Goal: Book appointment/travel/reservation

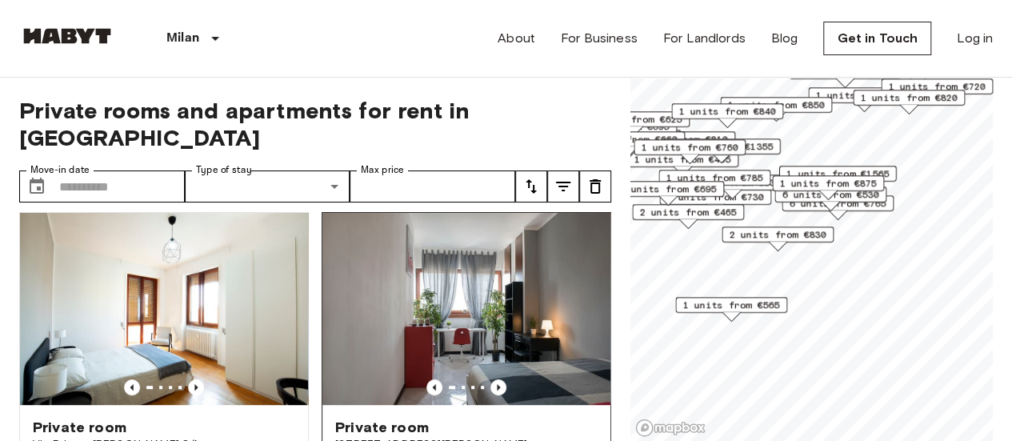
scroll to position [400, 0]
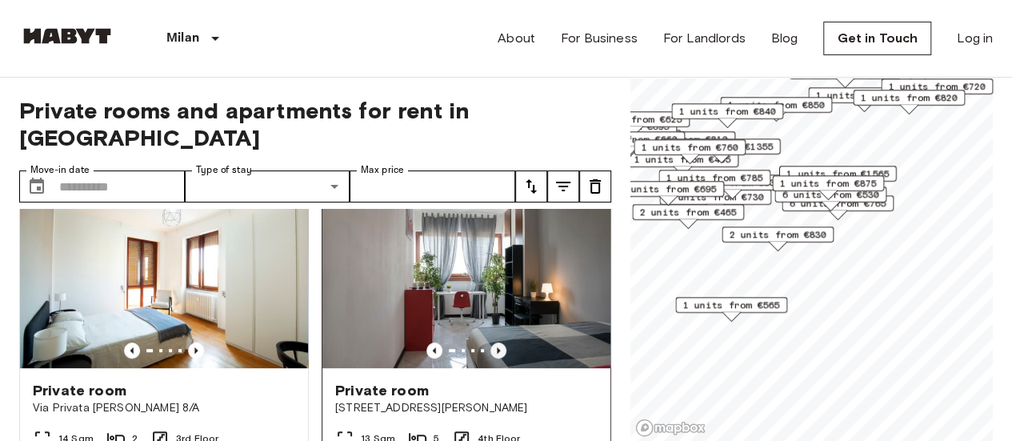
click at [490, 342] on icon "Previous image" at bounding box center [498, 350] width 16 height 16
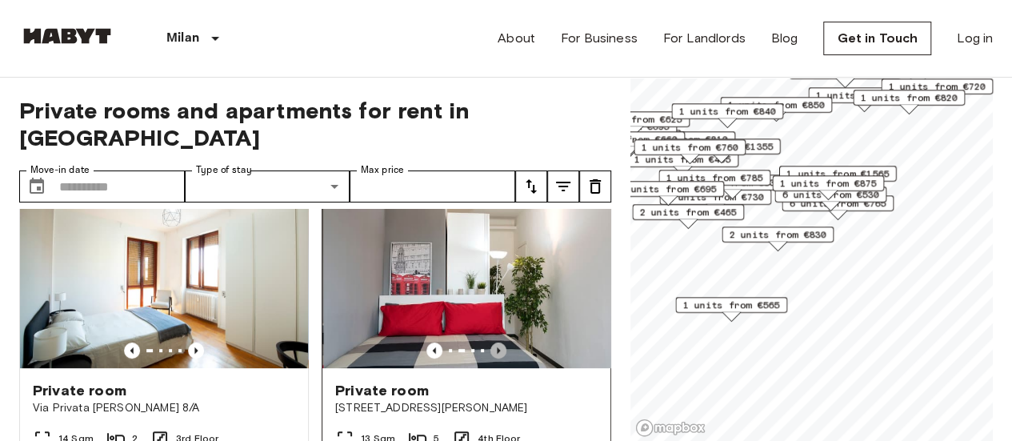
click at [497, 347] on icon "Previous image" at bounding box center [498, 350] width 3 height 6
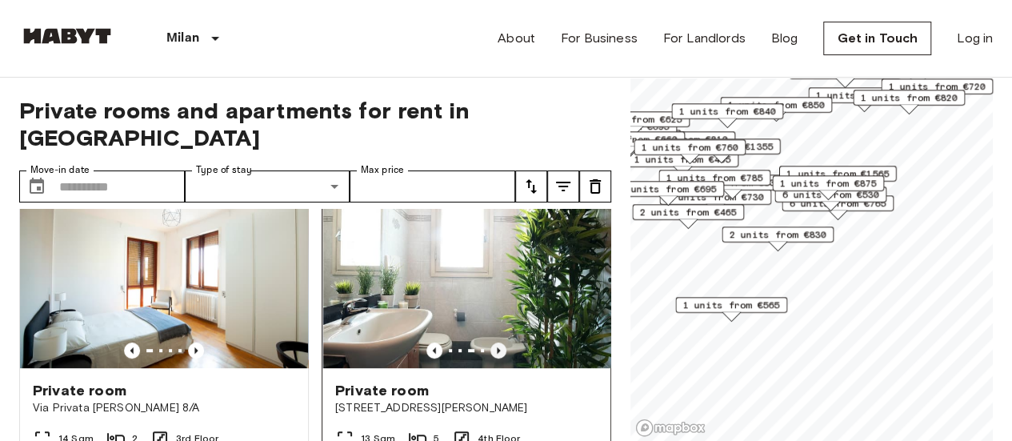
click at [497, 347] on icon "Previous image" at bounding box center [498, 350] width 3 height 6
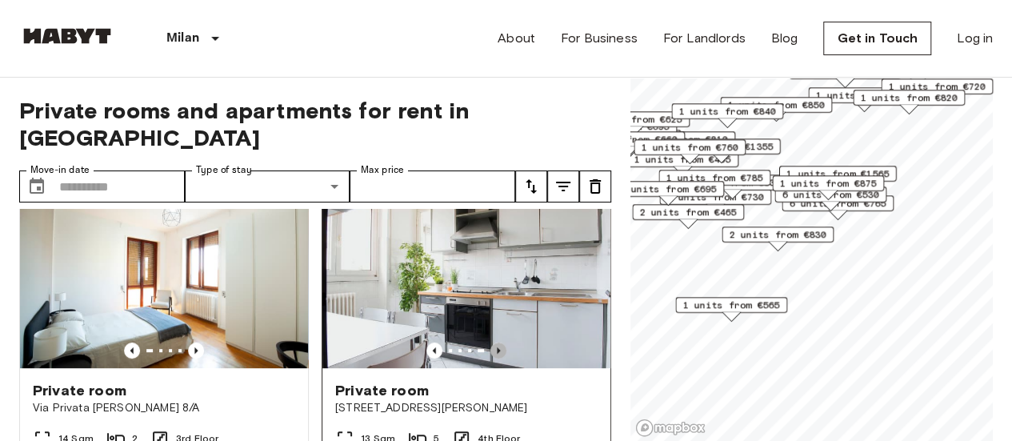
click at [497, 347] on icon "Previous image" at bounding box center [498, 350] width 3 height 6
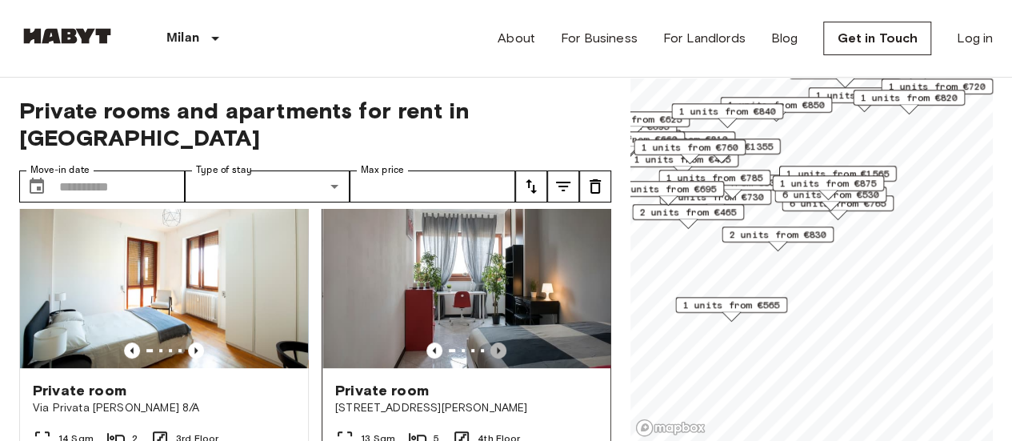
click at [497, 347] on icon "Previous image" at bounding box center [498, 350] width 3 height 6
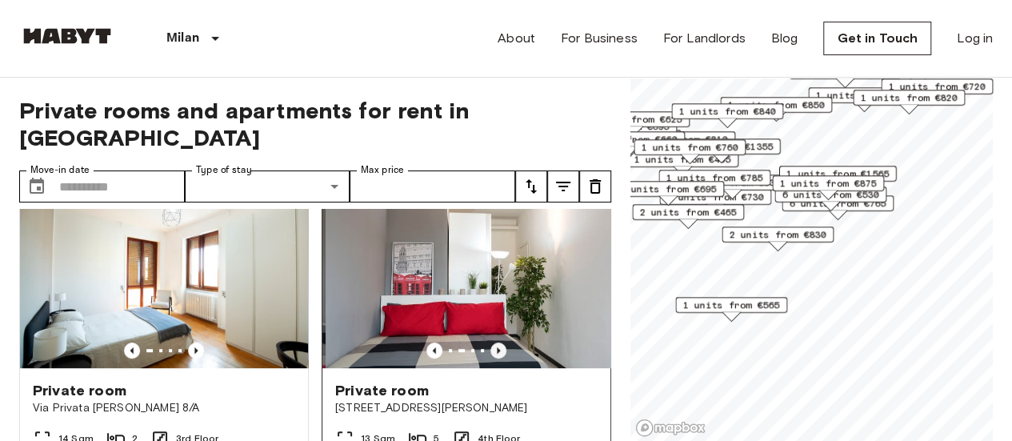
click at [497, 347] on icon "Previous image" at bounding box center [498, 350] width 3 height 6
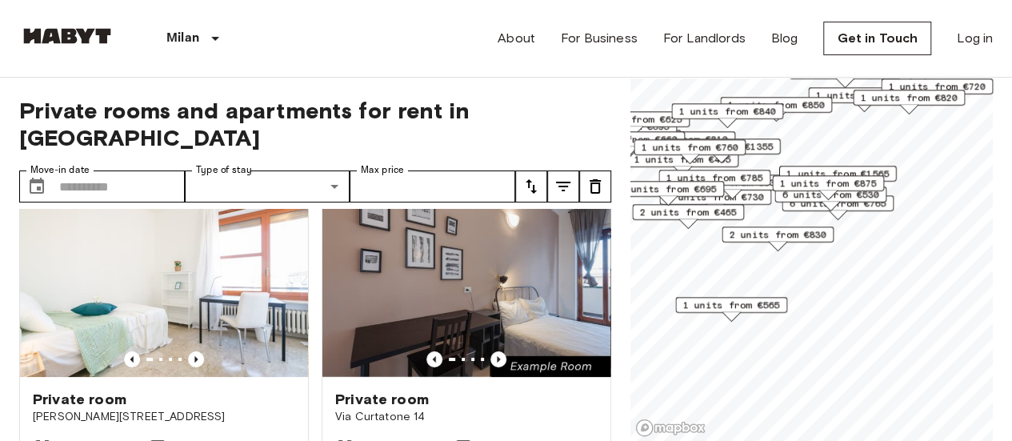
scroll to position [0, 0]
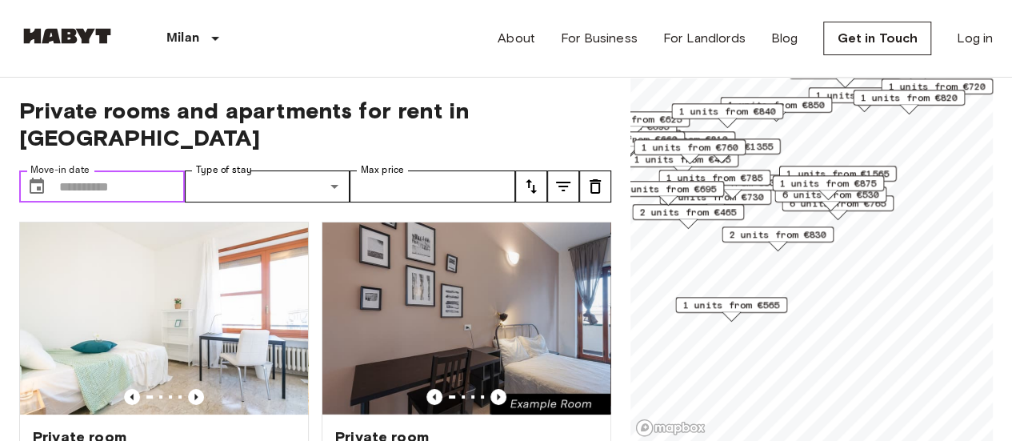
click at [161, 170] on input "Move-in date" at bounding box center [122, 186] width 126 height 32
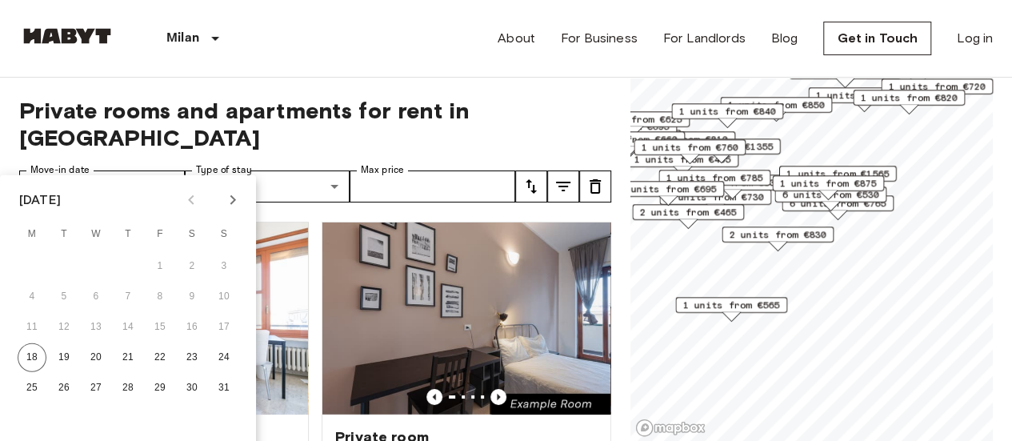
click at [232, 200] on icon "Next month" at bounding box center [232, 199] width 19 height 19
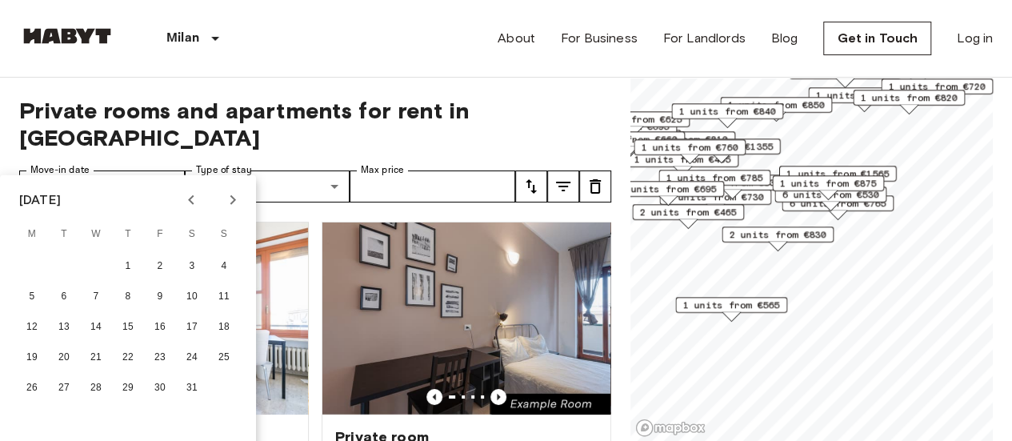
click at [232, 200] on icon "Next month" at bounding box center [232, 199] width 19 height 19
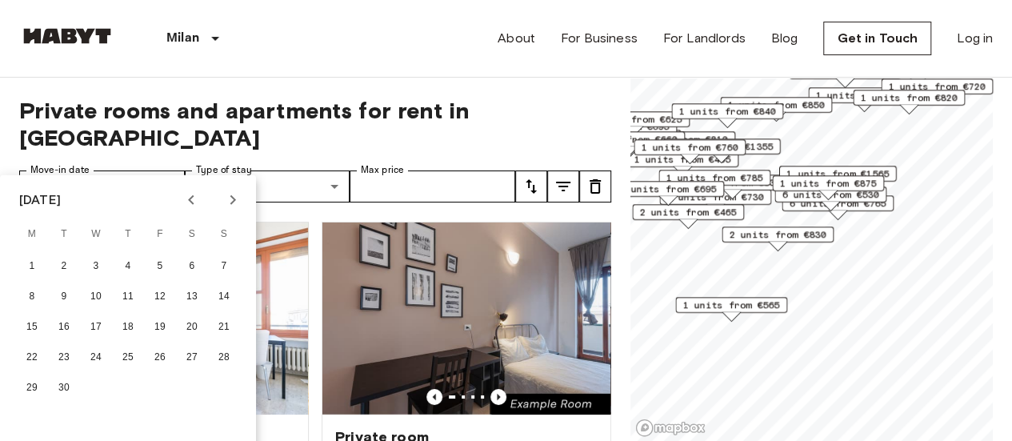
click at [232, 200] on icon "Next month" at bounding box center [232, 199] width 19 height 19
click at [70, 256] on button "1" at bounding box center [64, 266] width 29 height 29
type input "**********"
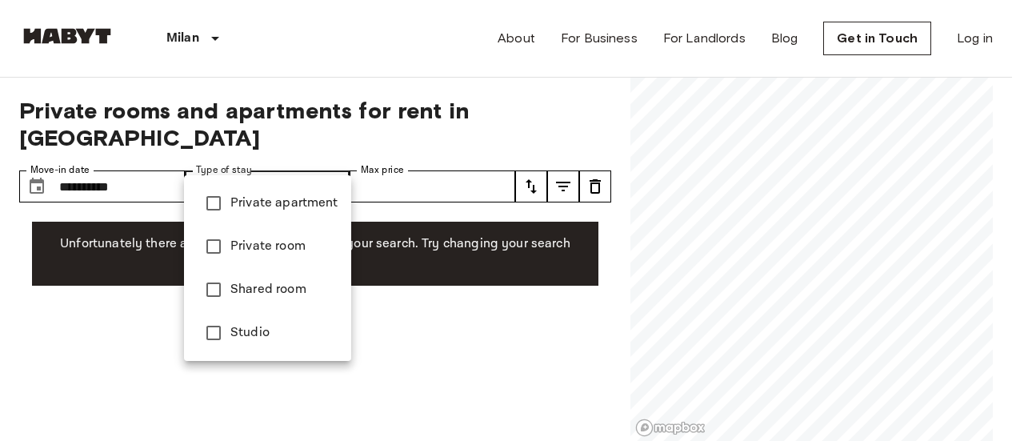
click at [269, 204] on span "Private apartment" at bounding box center [284, 203] width 108 height 19
type input "**********"
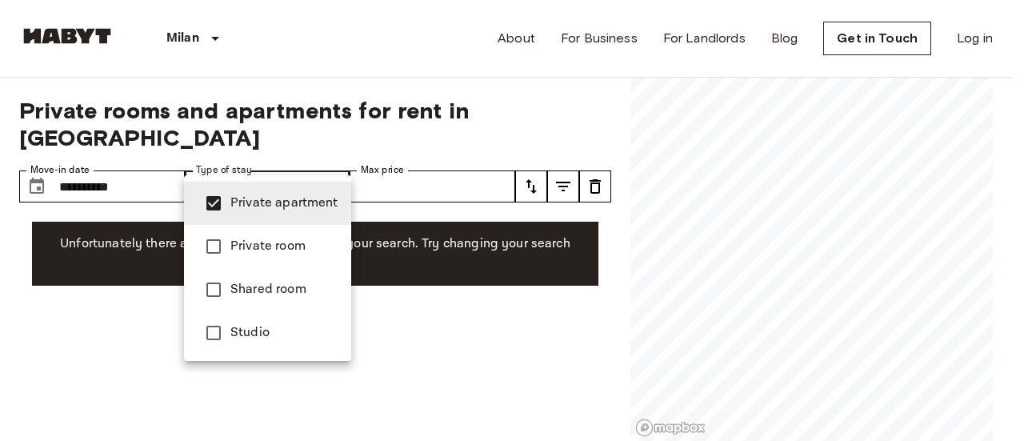
click at [558, 114] on div at bounding box center [512, 220] width 1024 height 441
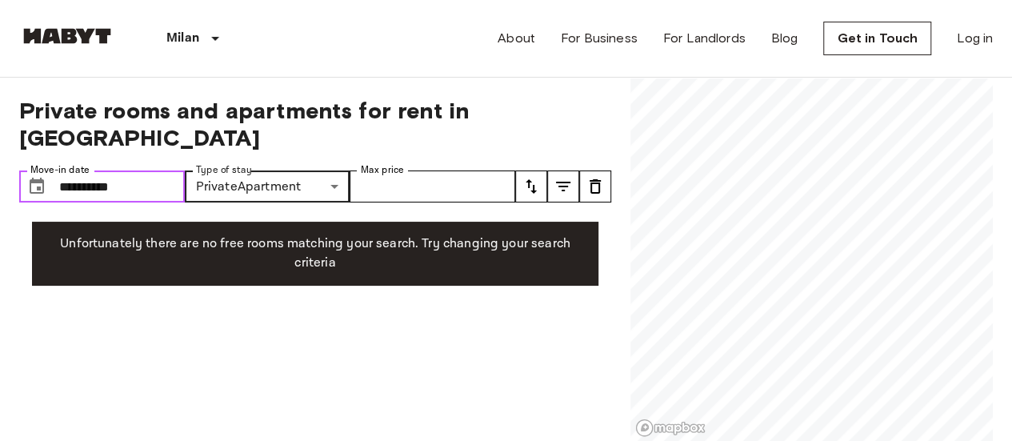
click at [151, 170] on input "**********" at bounding box center [122, 186] width 126 height 32
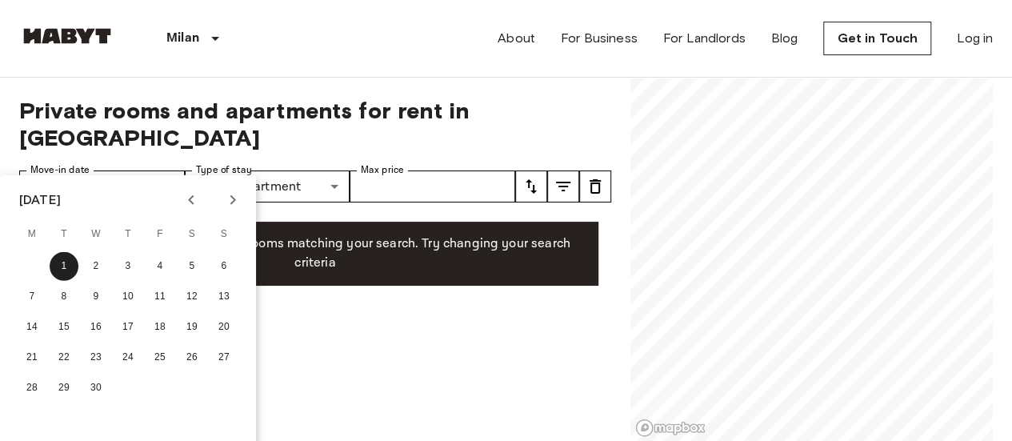
click at [186, 194] on icon "Previous month" at bounding box center [191, 199] width 19 height 19
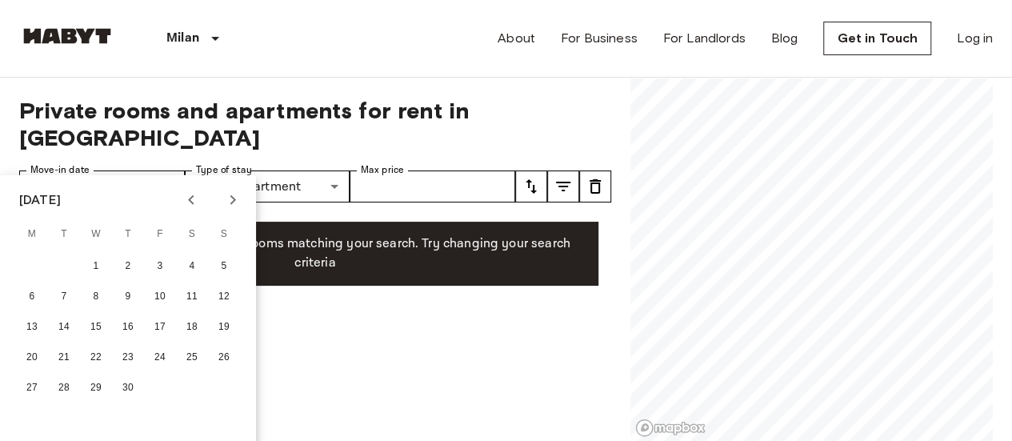
click at [186, 194] on icon "Previous month" at bounding box center [191, 199] width 19 height 19
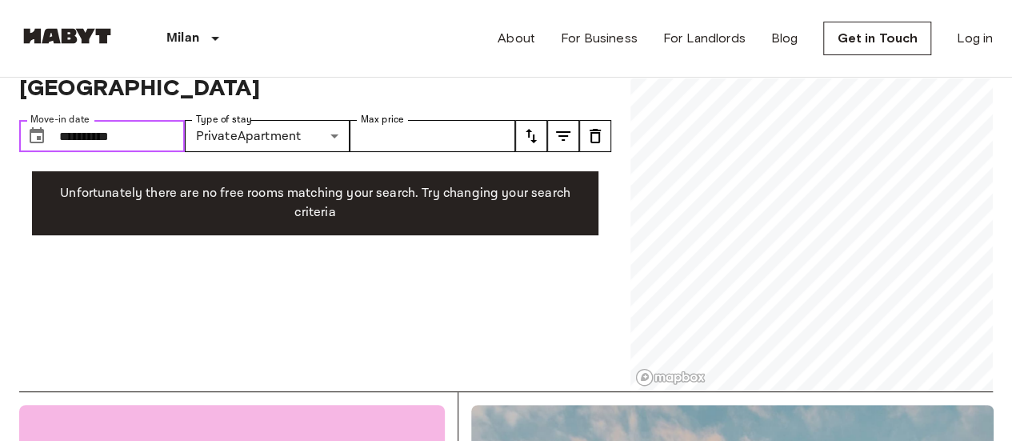
click at [176, 120] on input "**********" at bounding box center [122, 136] width 126 height 32
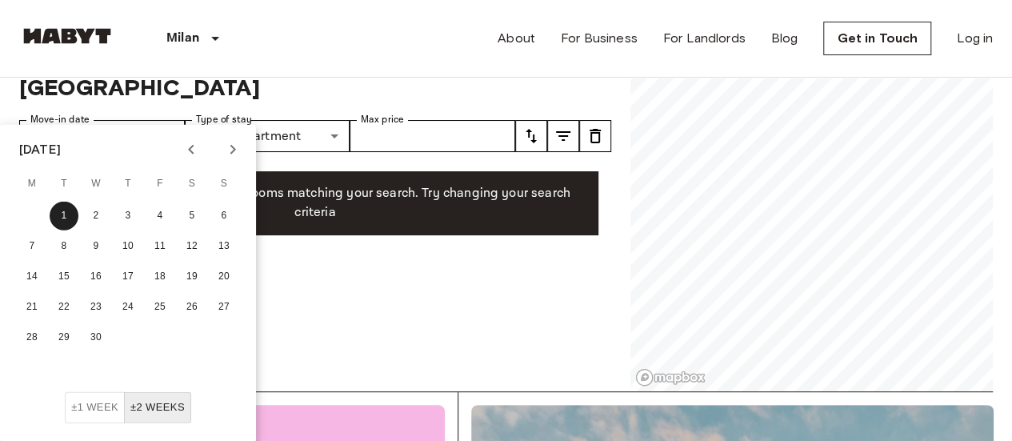
click at [201, 146] on button "Previous month" at bounding box center [191, 149] width 27 height 27
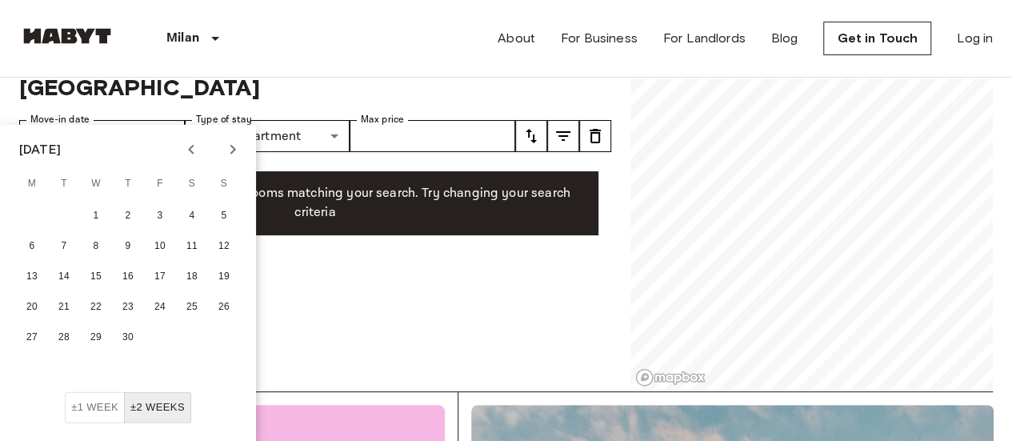
click at [201, 146] on button "Previous month" at bounding box center [191, 149] width 27 height 27
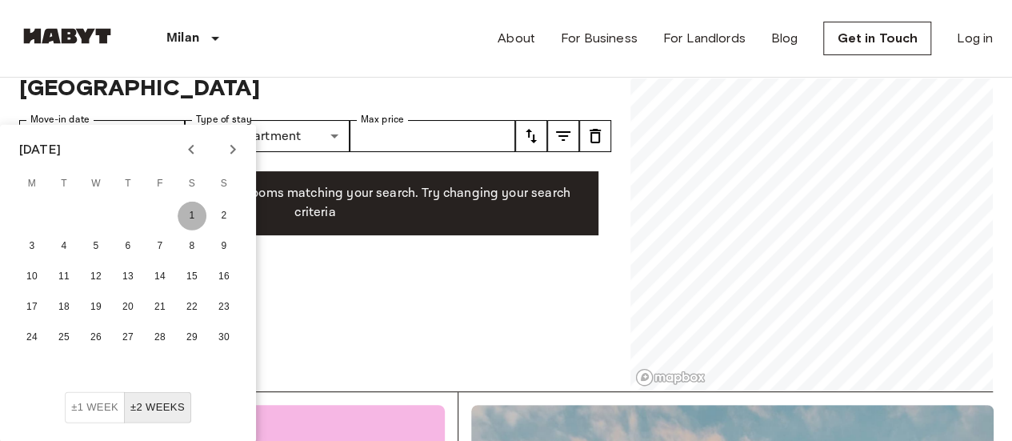
click at [192, 209] on button "1" at bounding box center [192, 216] width 29 height 29
type input "**********"
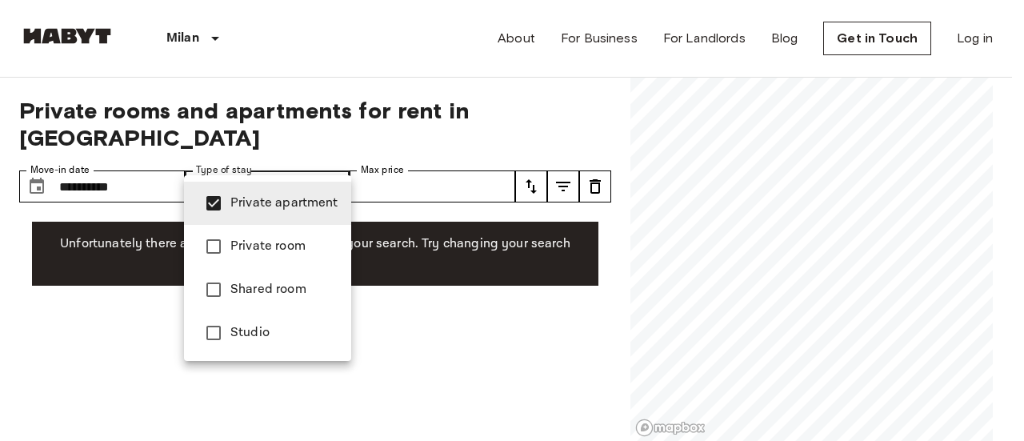
click at [293, 200] on span "Private apartment" at bounding box center [284, 203] width 108 height 19
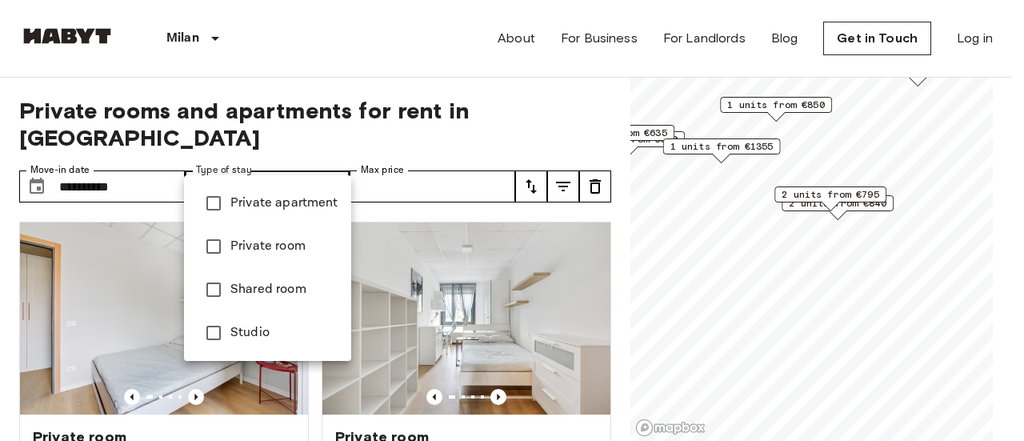
click at [423, 71] on div at bounding box center [512, 220] width 1024 height 441
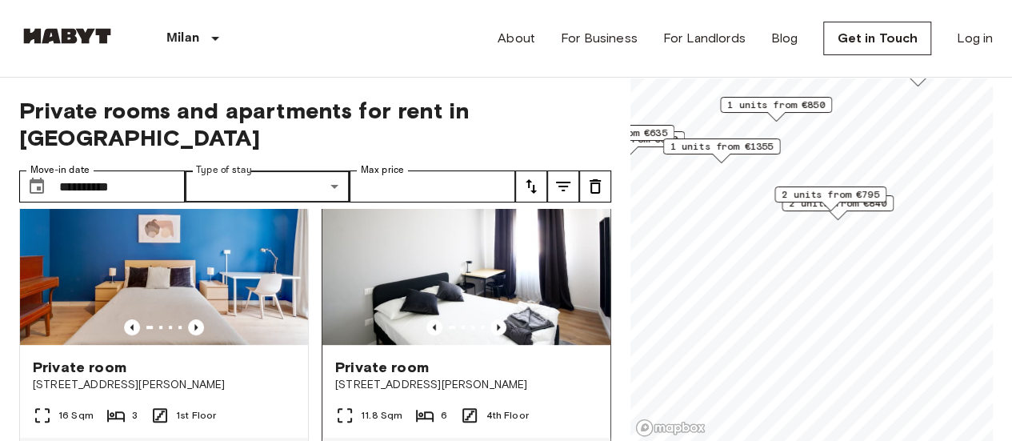
scroll to position [400, 0]
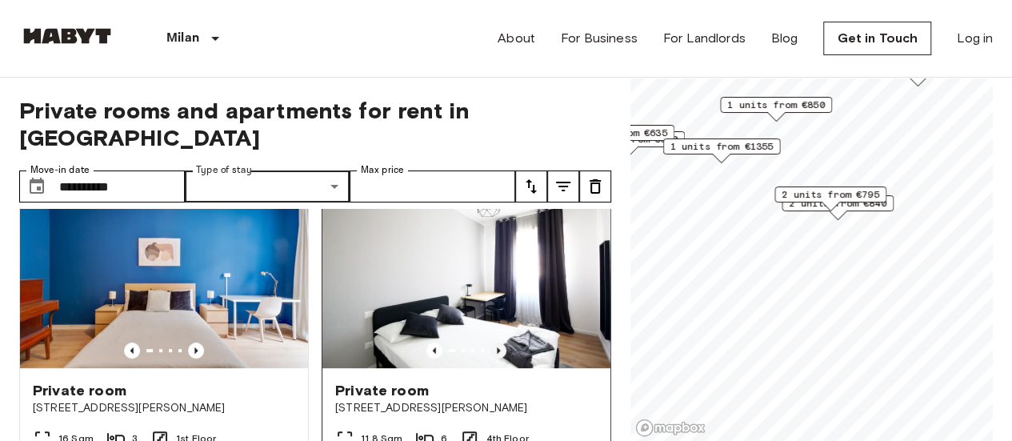
click at [491, 342] on icon "Previous image" at bounding box center [498, 350] width 16 height 16
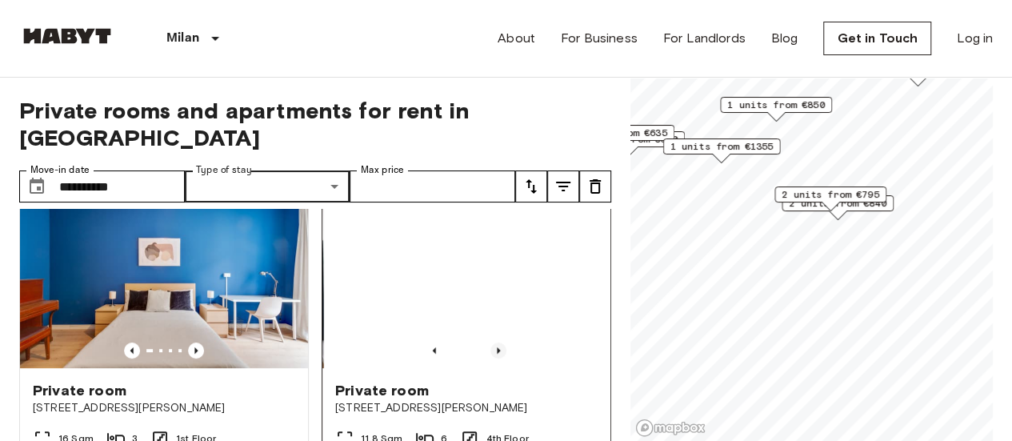
click at [491, 342] on icon "Previous image" at bounding box center [498, 350] width 16 height 16
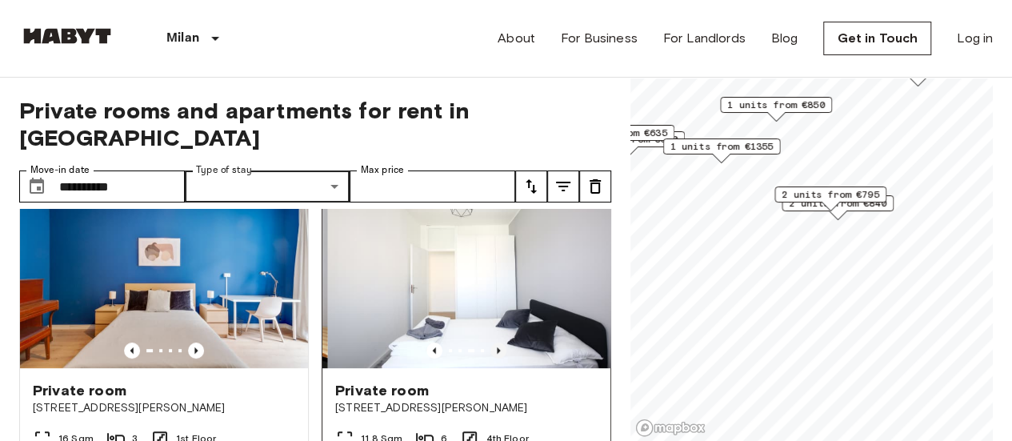
click at [491, 342] on icon "Previous image" at bounding box center [498, 350] width 16 height 16
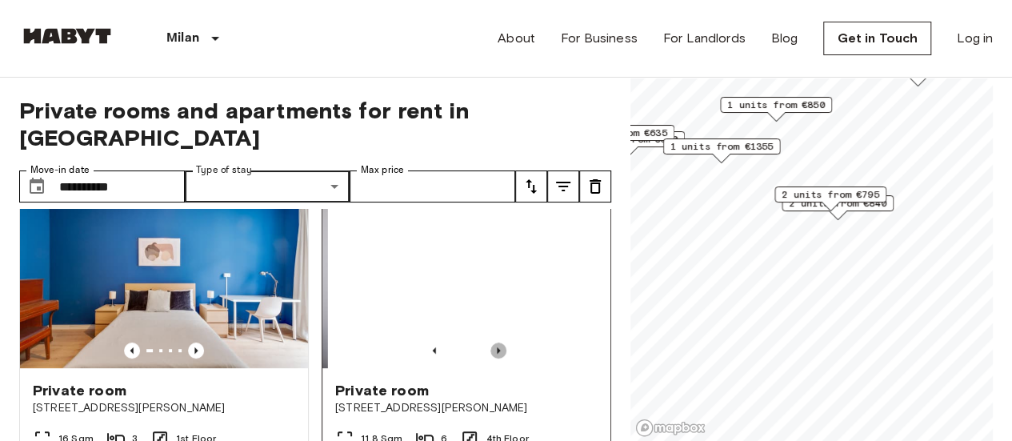
click at [491, 342] on icon "Previous image" at bounding box center [498, 350] width 16 height 16
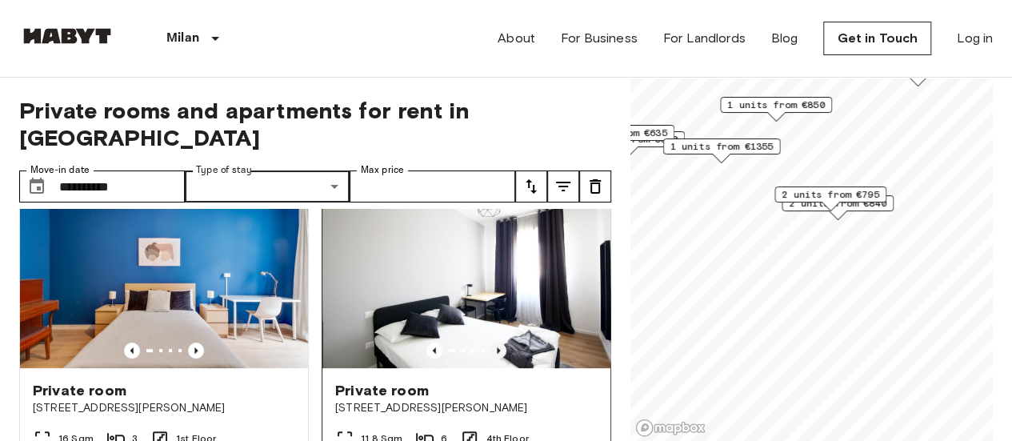
click at [491, 342] on icon "Previous image" at bounding box center [498, 350] width 16 height 16
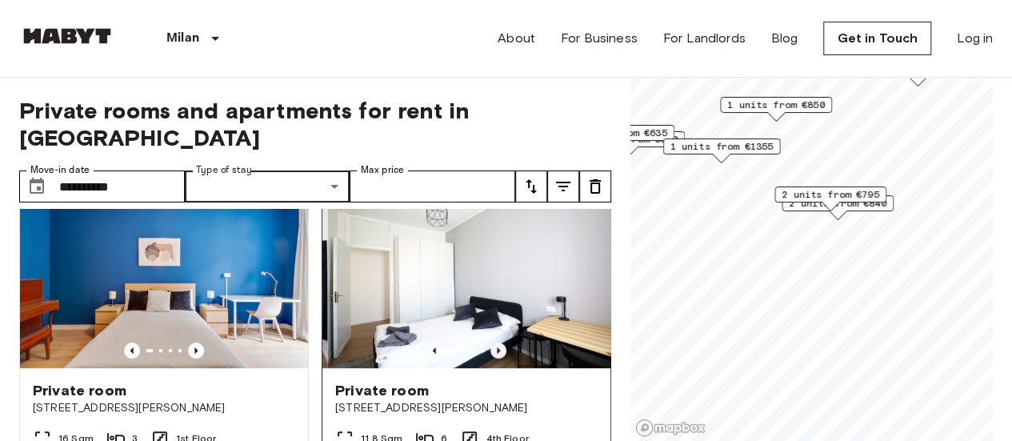
click at [491, 342] on icon "Previous image" at bounding box center [498, 350] width 16 height 16
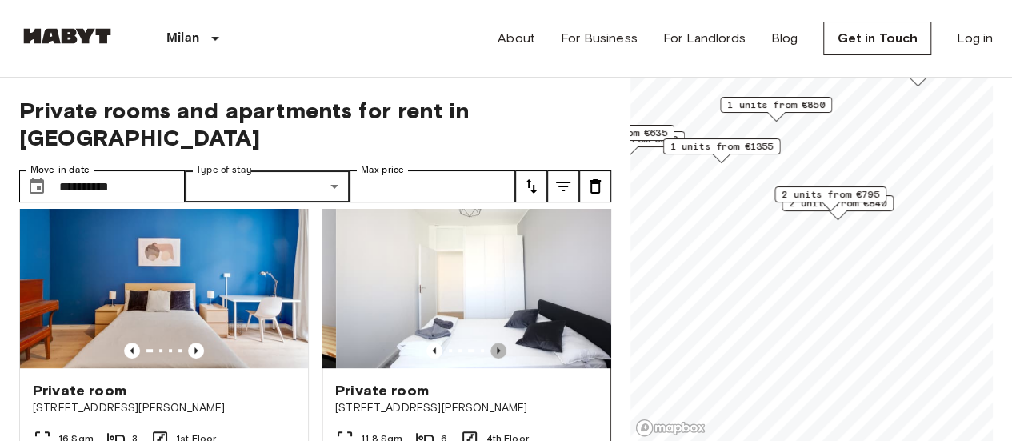
click at [491, 342] on icon "Previous image" at bounding box center [498, 350] width 16 height 16
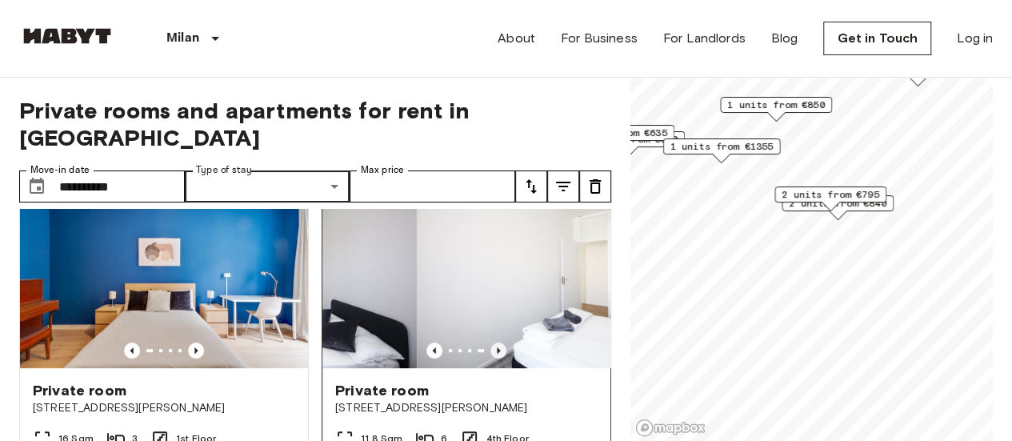
click at [491, 342] on icon "Previous image" at bounding box center [498, 350] width 16 height 16
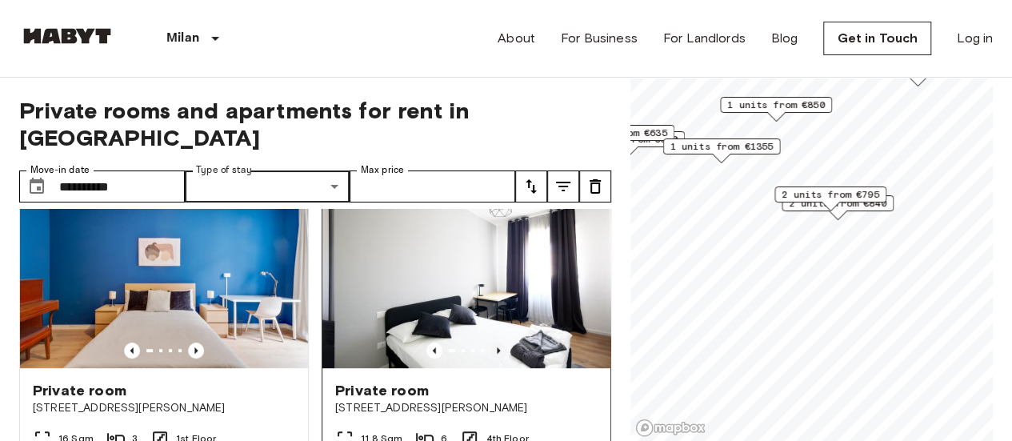
click at [491, 342] on icon "Previous image" at bounding box center [498, 350] width 16 height 16
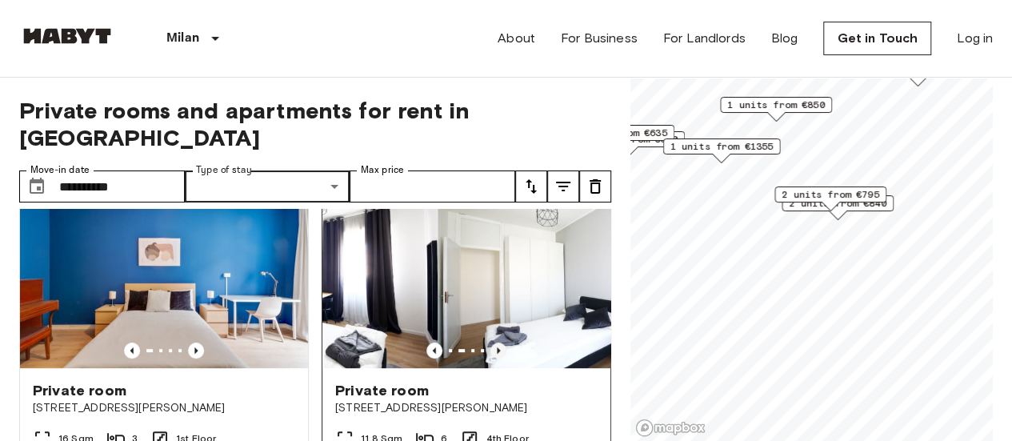
click at [491, 342] on icon "Previous image" at bounding box center [498, 350] width 16 height 16
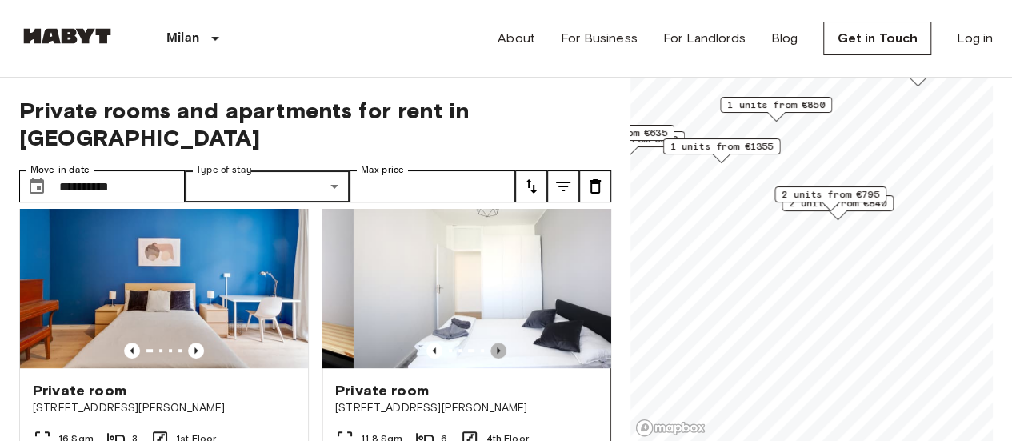
click at [491, 342] on icon "Previous image" at bounding box center [498, 350] width 16 height 16
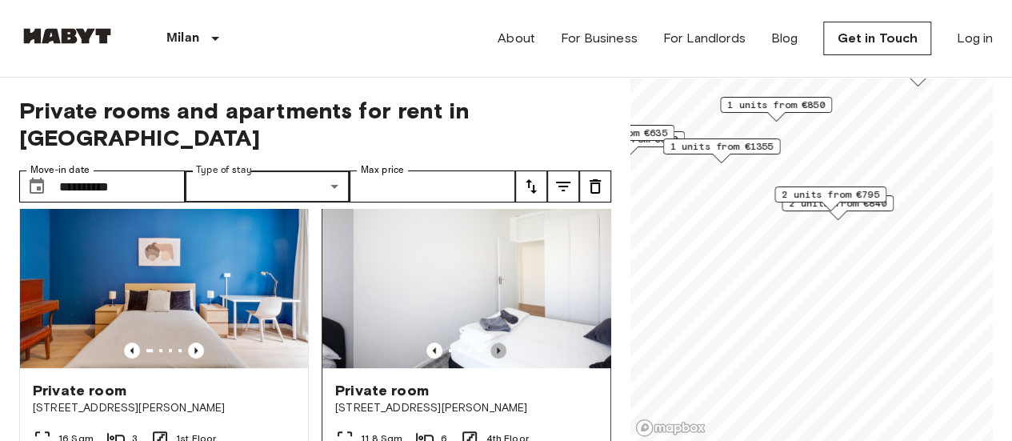
click at [491, 342] on icon "Previous image" at bounding box center [498, 350] width 16 height 16
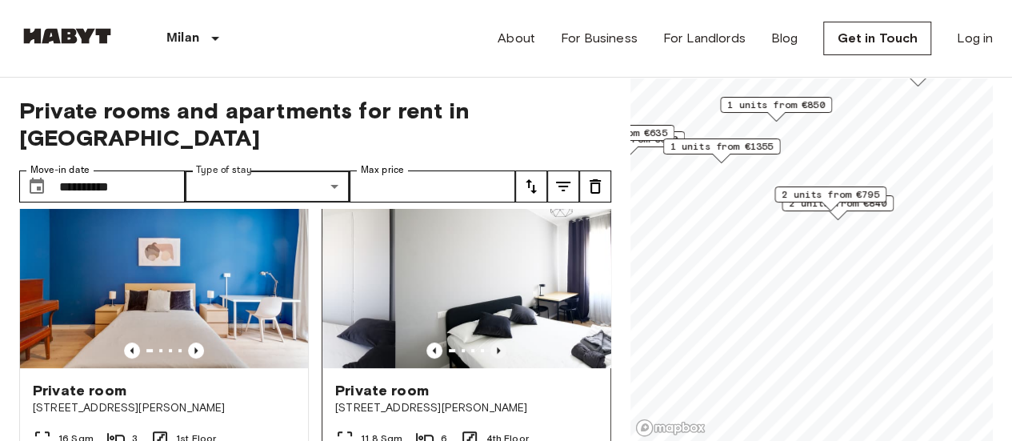
click at [491, 342] on icon "Previous image" at bounding box center [498, 350] width 16 height 16
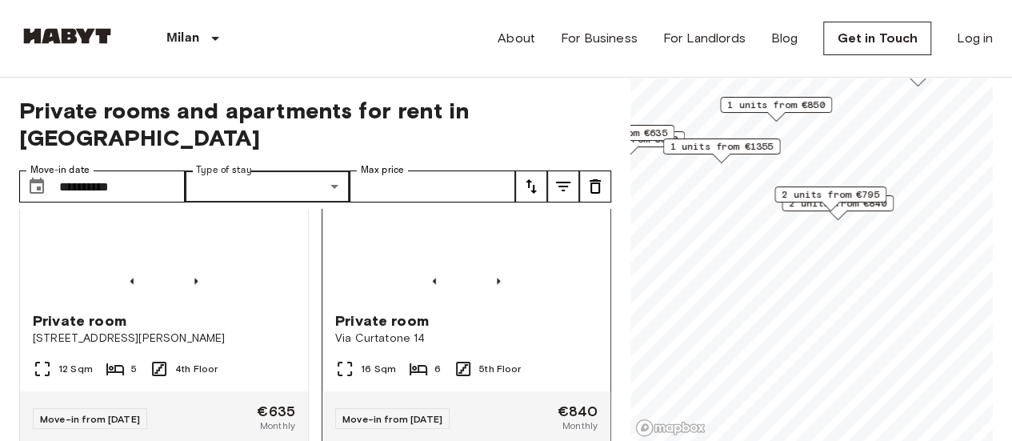
scroll to position [1199, 0]
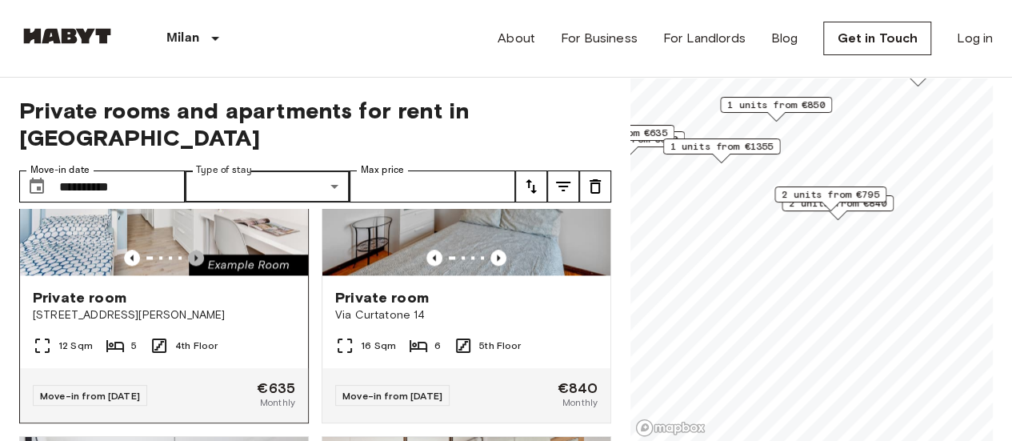
click at [197, 249] on icon "Previous image" at bounding box center [196, 257] width 16 height 16
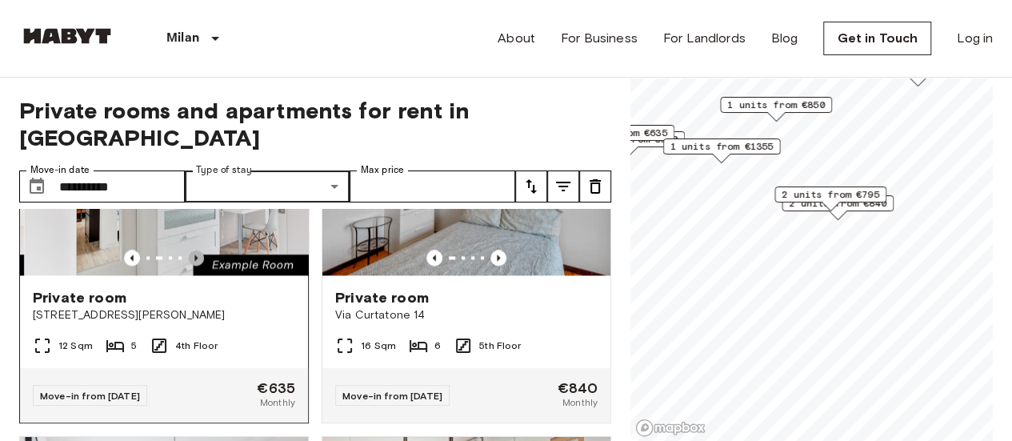
click at [197, 249] on icon "Previous image" at bounding box center [196, 257] width 16 height 16
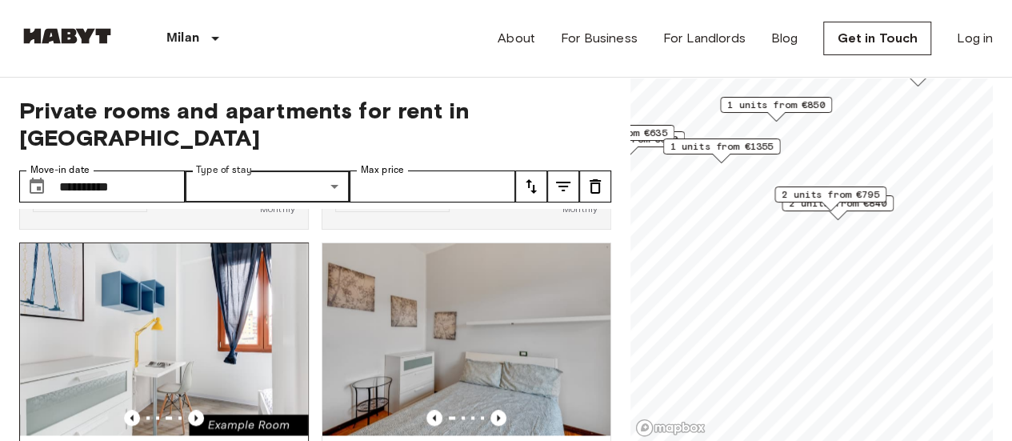
scroll to position [1120, 0]
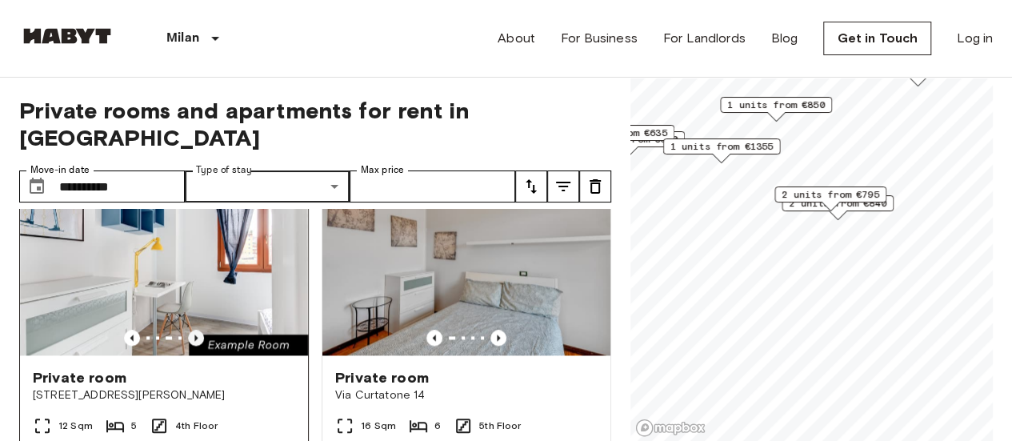
click at [194, 329] on icon "Previous image" at bounding box center [196, 337] width 16 height 16
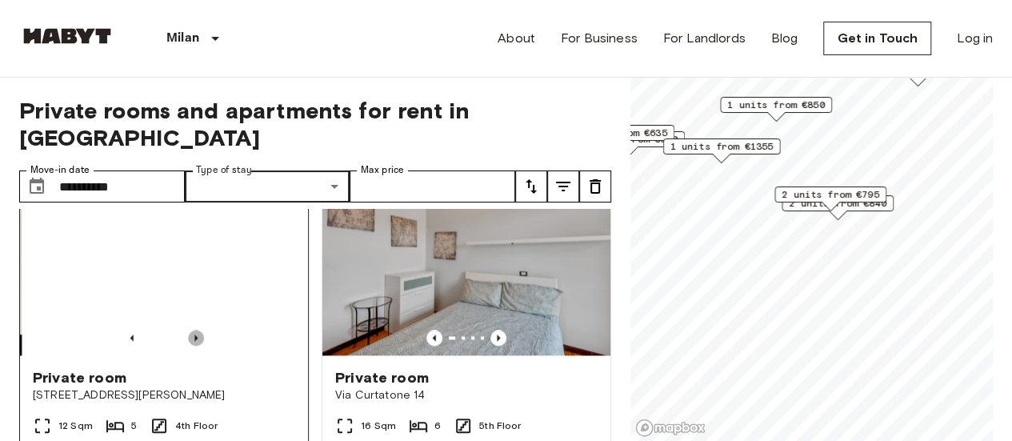
click at [194, 329] on icon "Previous image" at bounding box center [196, 337] width 16 height 16
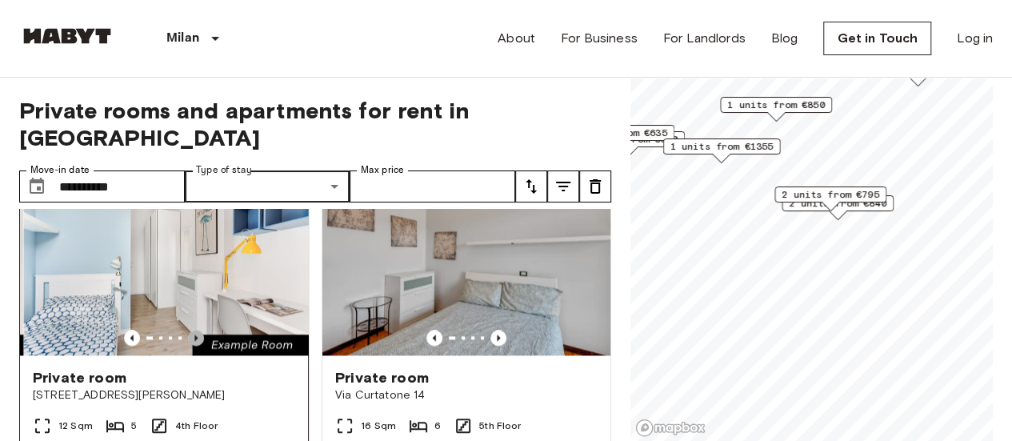
click at [194, 329] on icon "Previous image" at bounding box center [196, 337] width 16 height 16
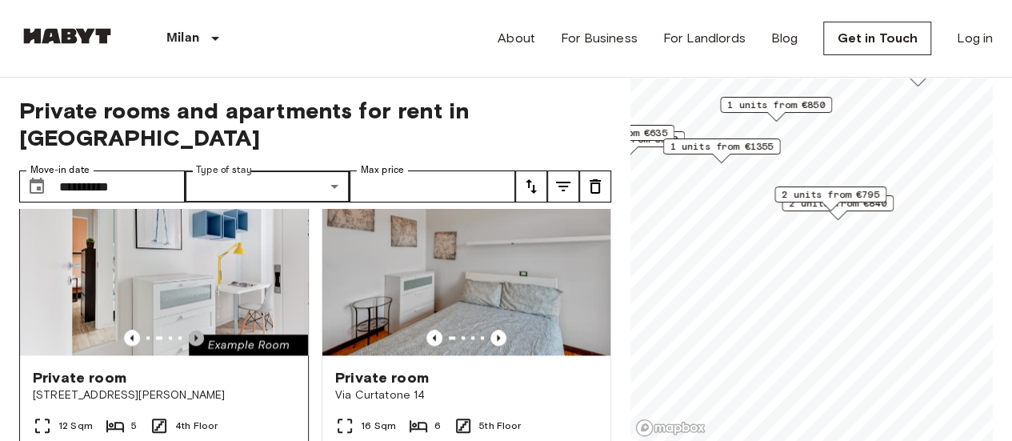
click at [194, 329] on icon "Previous image" at bounding box center [196, 337] width 16 height 16
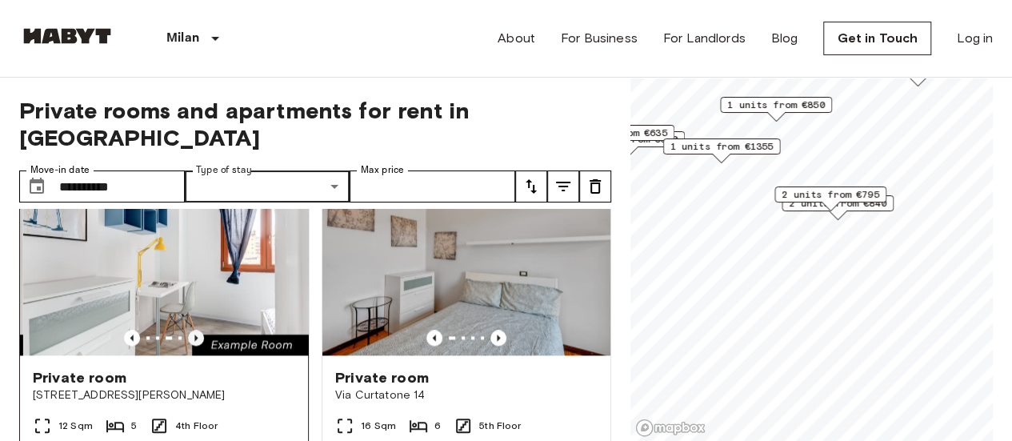
click at [194, 329] on icon "Previous image" at bounding box center [196, 337] width 16 height 16
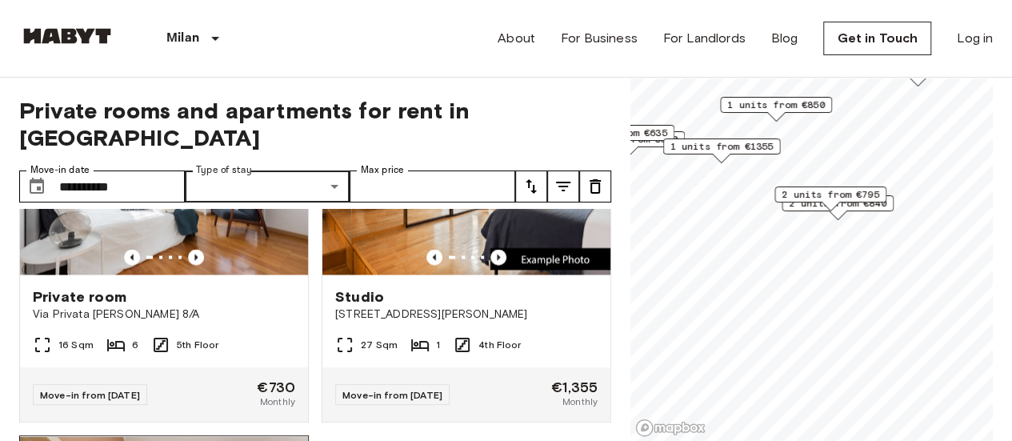
scroll to position [1473, 0]
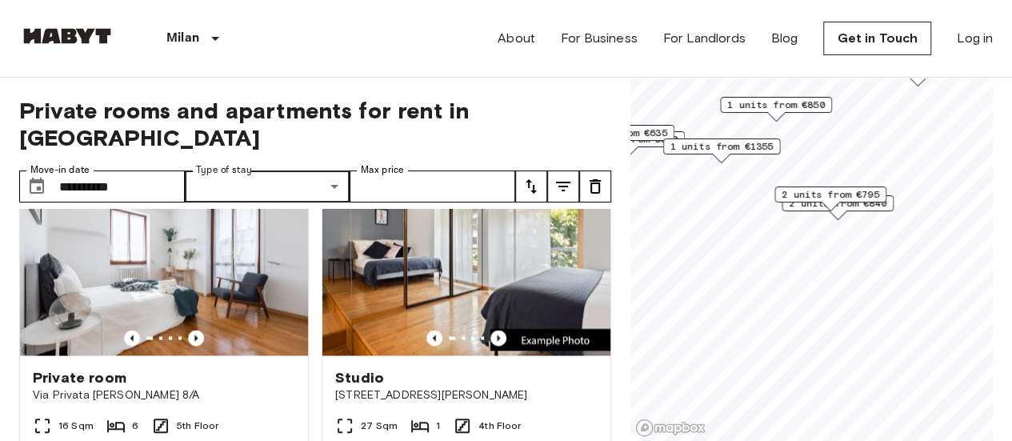
click at [240, 287] on img at bounding box center [164, 259] width 288 height 192
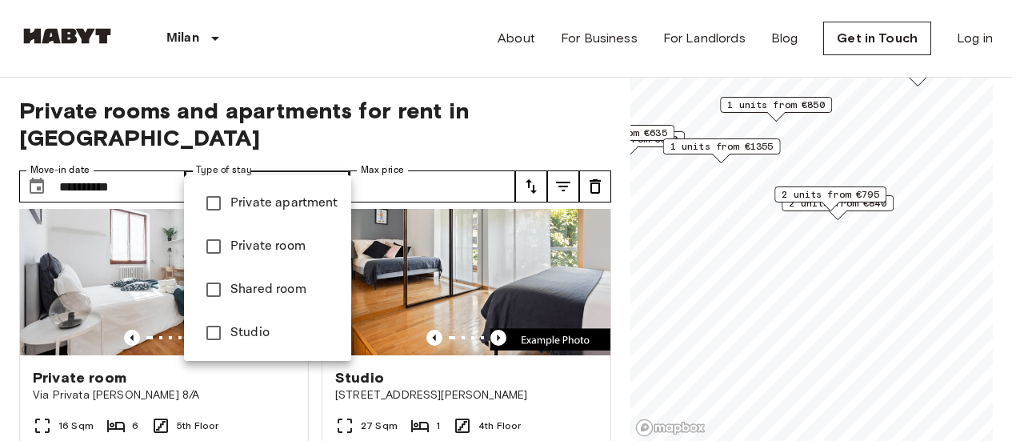
click at [276, 207] on span "Private apartment" at bounding box center [284, 203] width 108 height 19
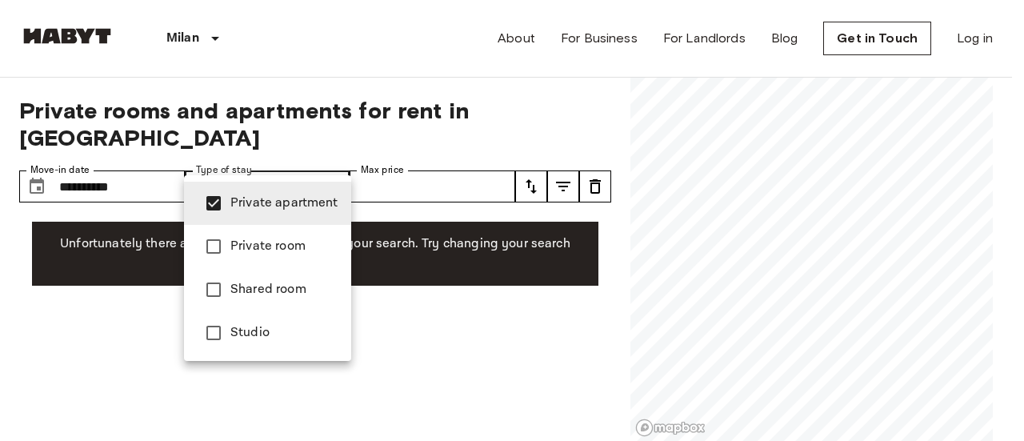
click at [333, 148] on div at bounding box center [512, 220] width 1024 height 441
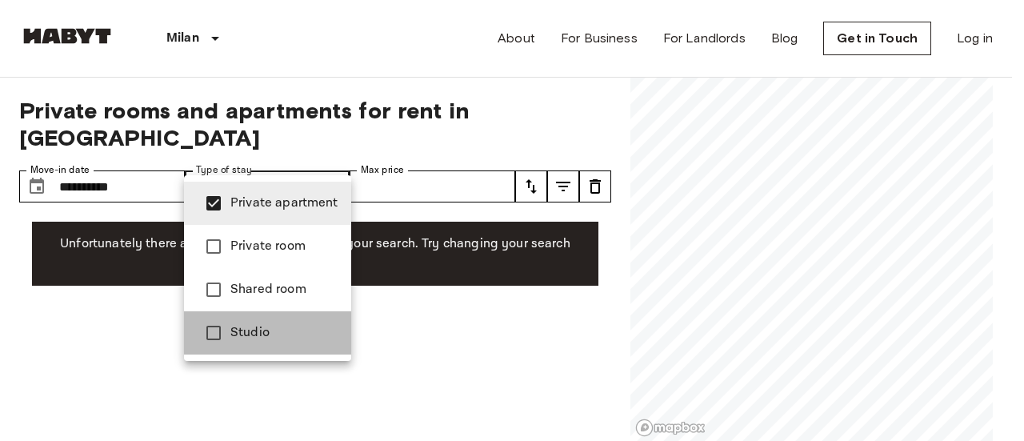
click at [270, 330] on span "Studio" at bounding box center [284, 332] width 108 height 19
type input "**********"
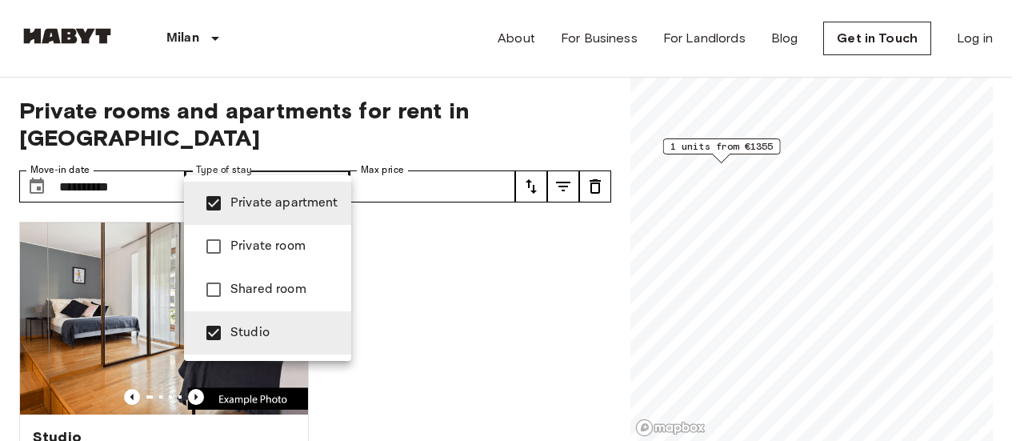
click at [528, 305] on div at bounding box center [512, 220] width 1024 height 441
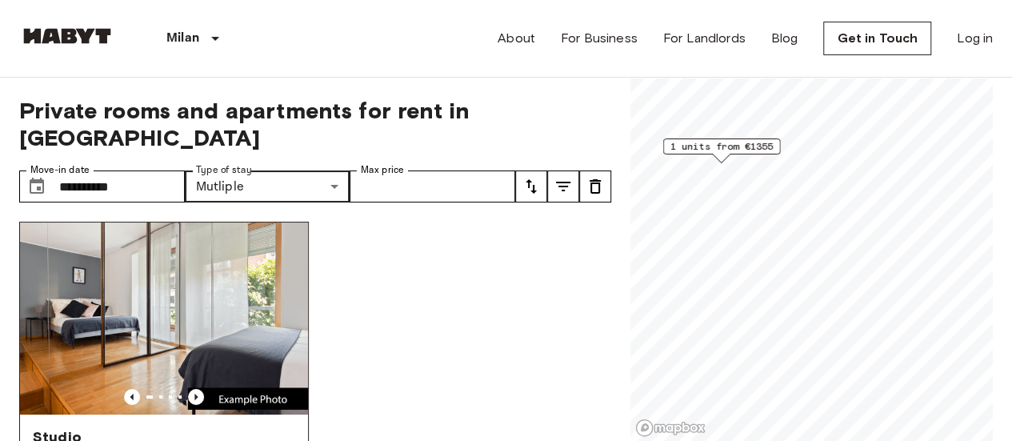
click at [186, 268] on img at bounding box center [164, 318] width 288 height 192
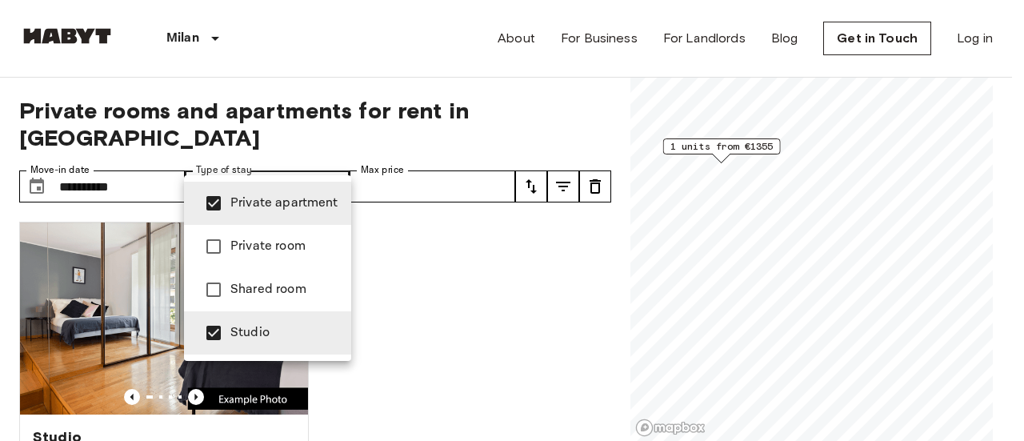
click at [429, 156] on div at bounding box center [512, 220] width 1024 height 441
